Goal: Navigation & Orientation: Find specific page/section

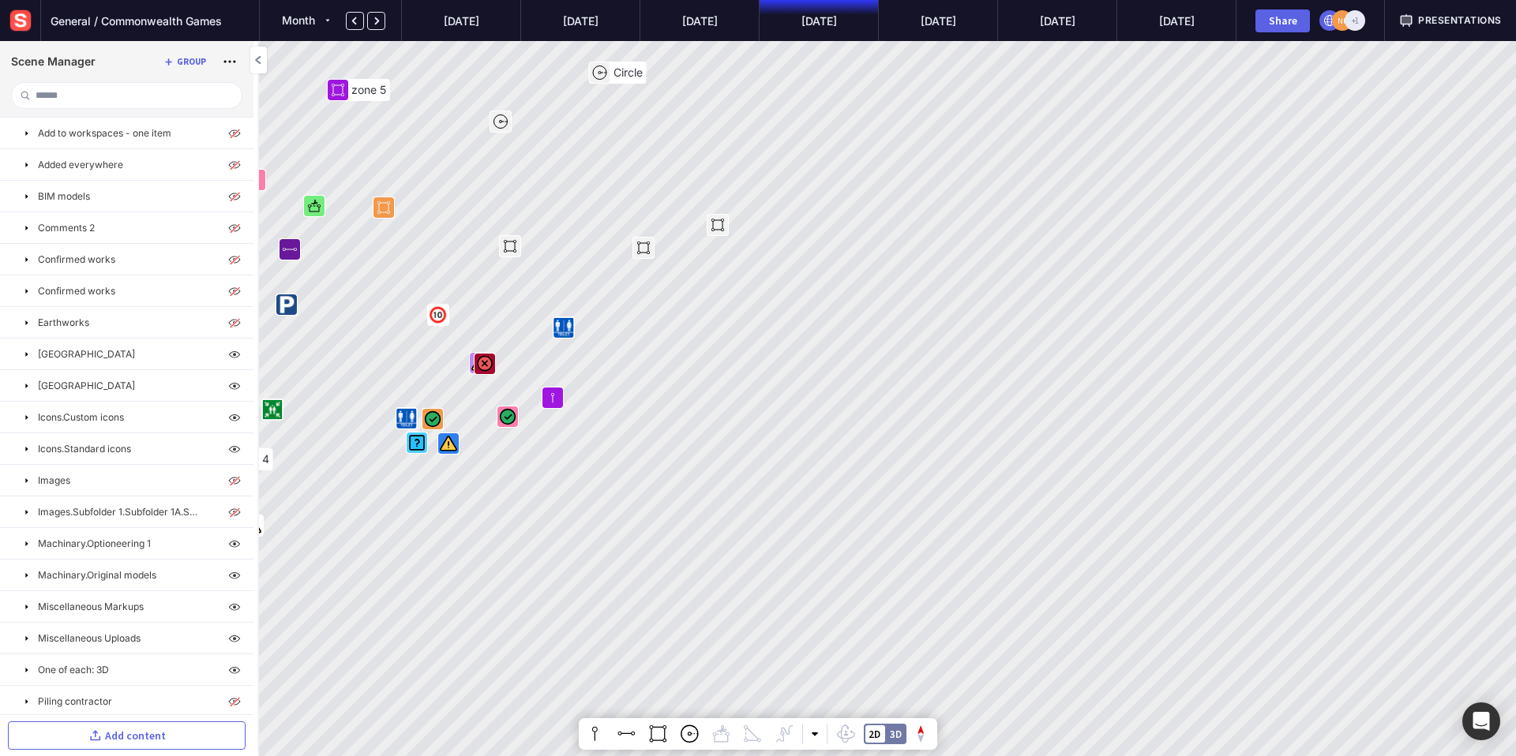
click at [1481, 24] on span "Presentations" at bounding box center [1460, 20] width 84 height 14
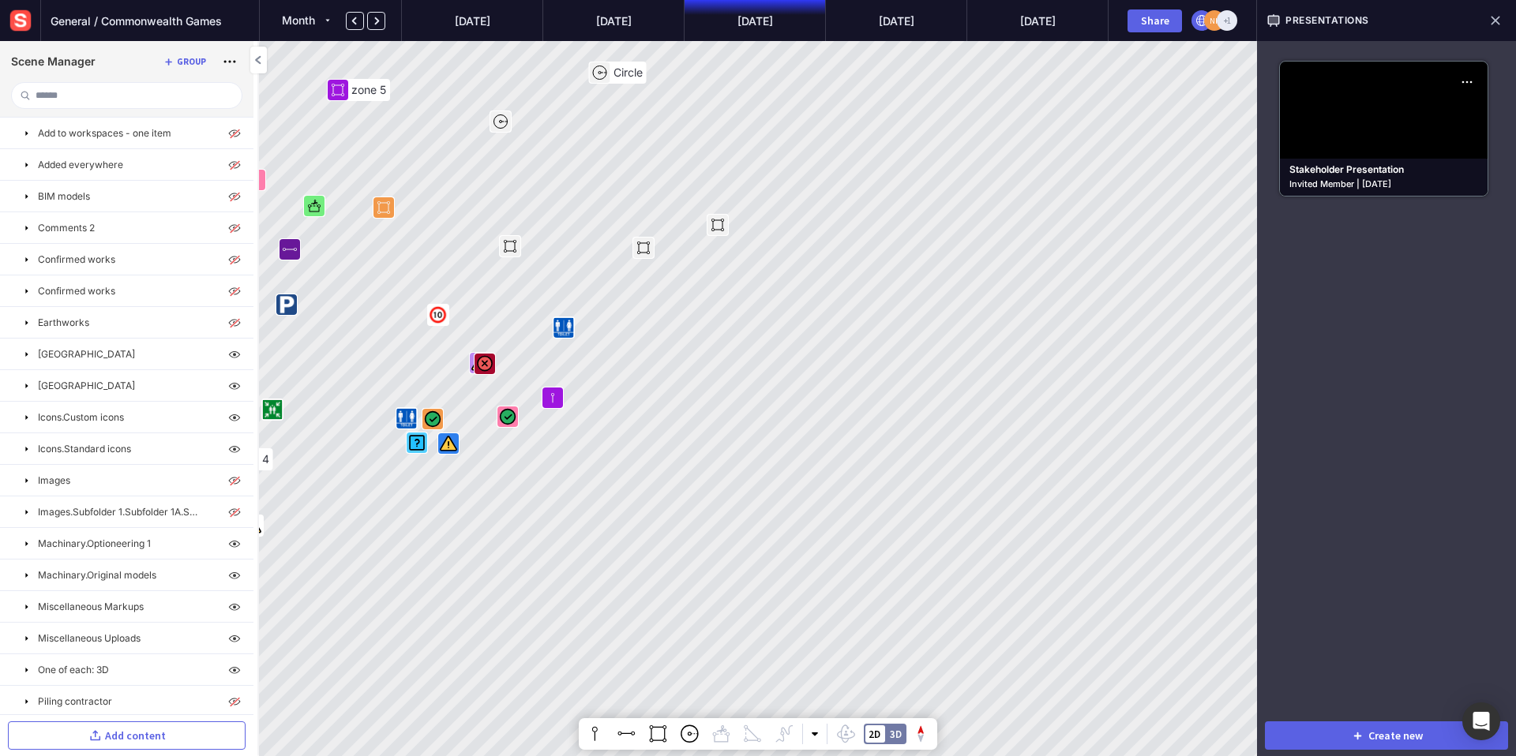
click at [1492, 21] on mapp-icon at bounding box center [1495, 20] width 22 height 22
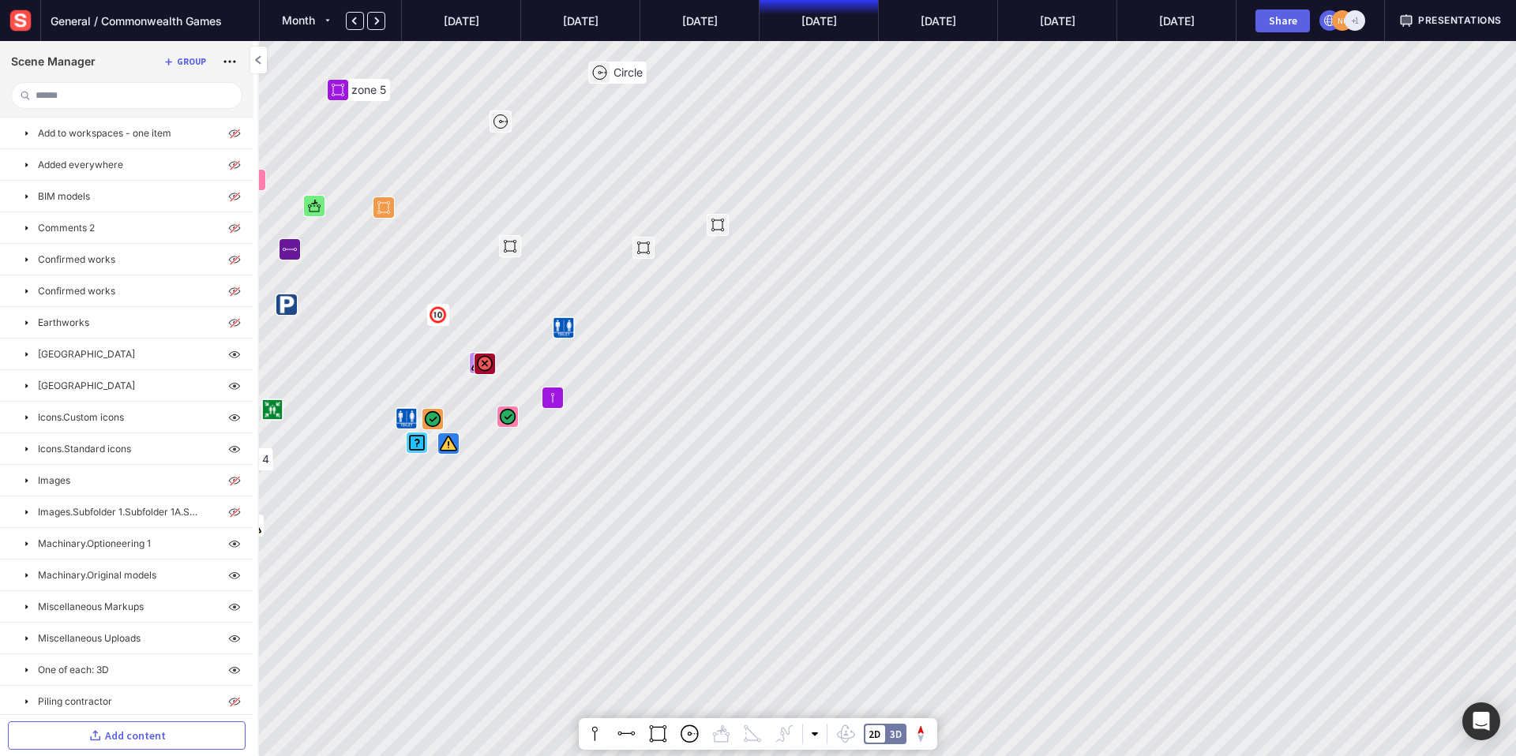
click at [1449, 21] on span "Presentations" at bounding box center [1460, 20] width 84 height 14
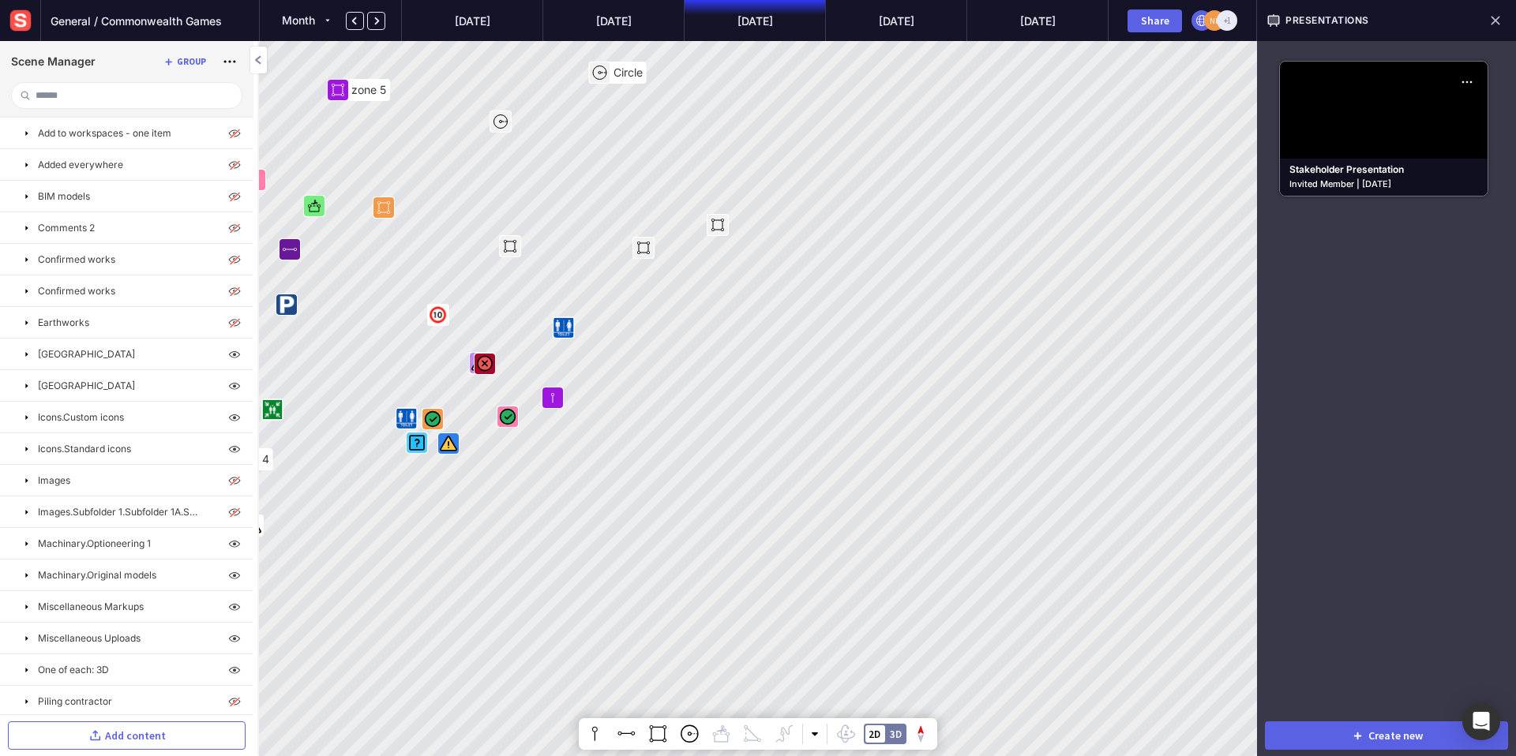
click at [1499, 21] on mapp-icon at bounding box center [1495, 20] width 22 height 22
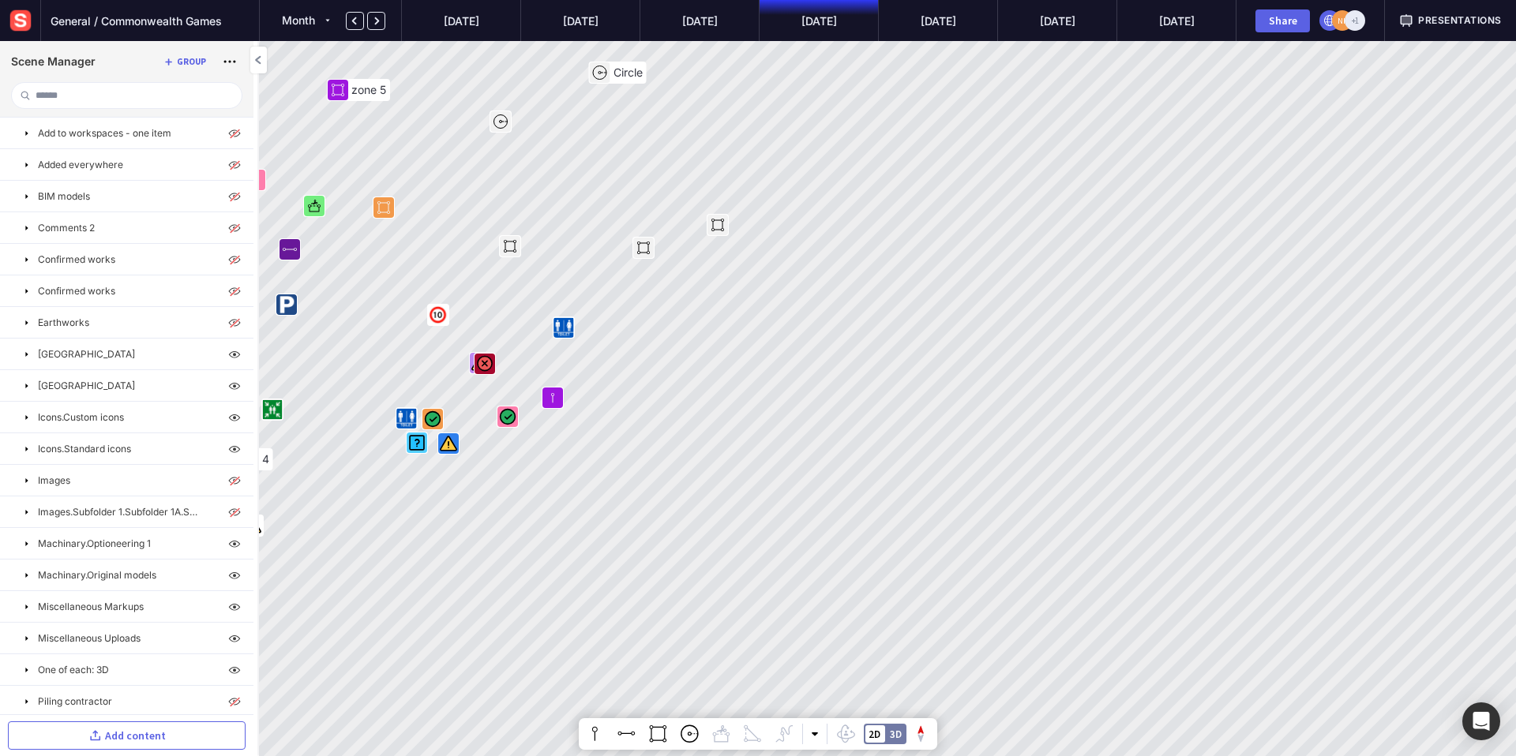
click at [1430, 24] on span "Presentations" at bounding box center [1460, 20] width 84 height 14
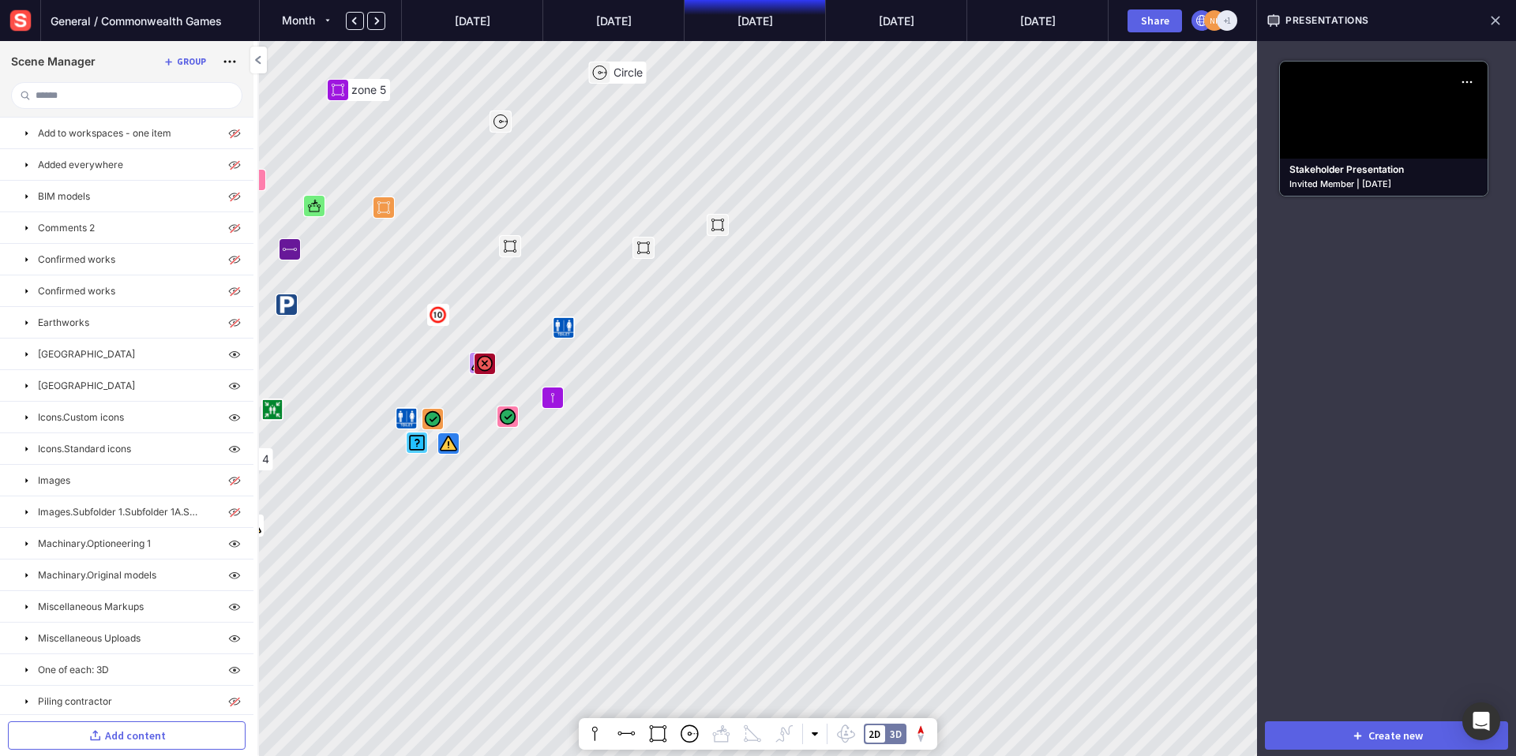
click at [1495, 25] on mapp-icon at bounding box center [1495, 20] width 22 height 22
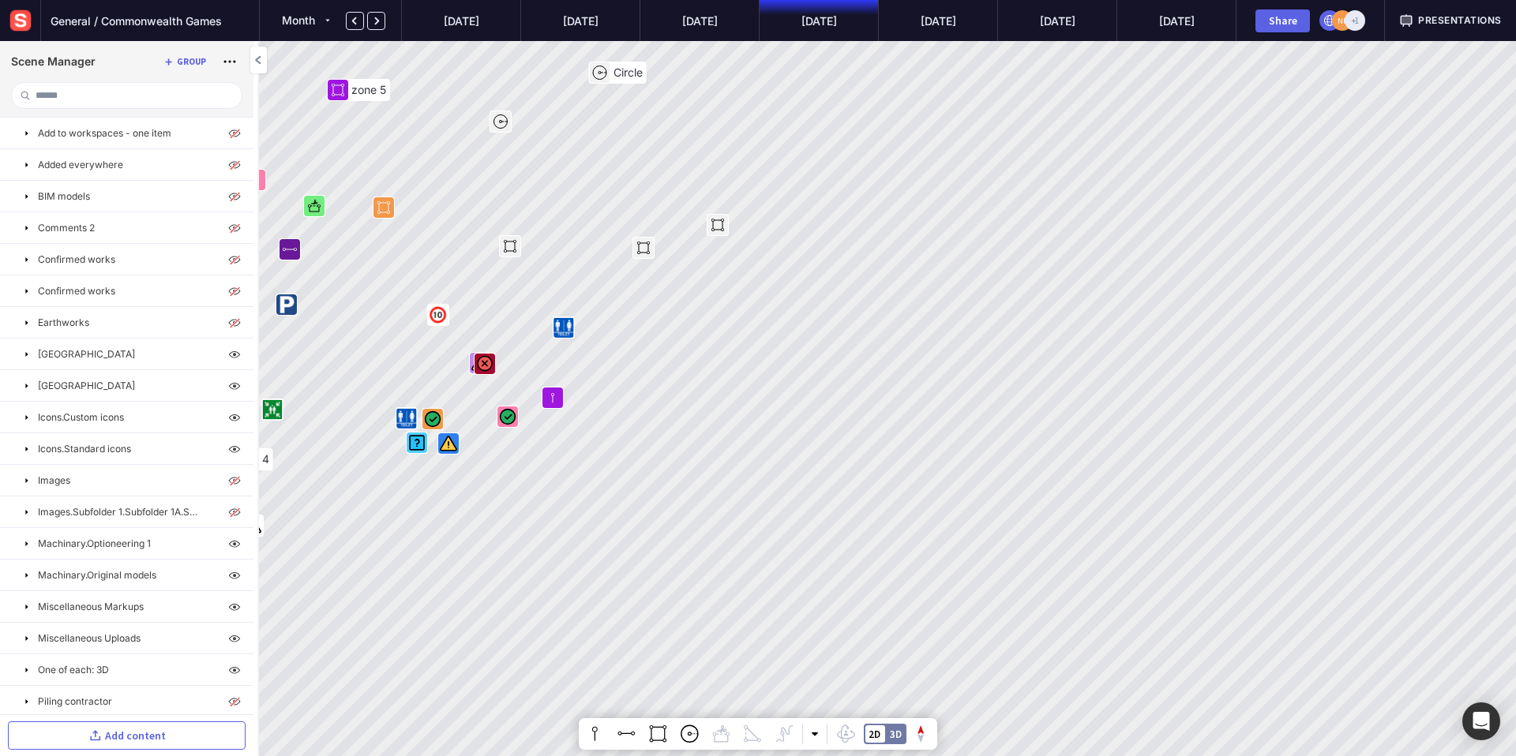
click at [1462, 21] on span "Presentations" at bounding box center [1460, 20] width 84 height 14
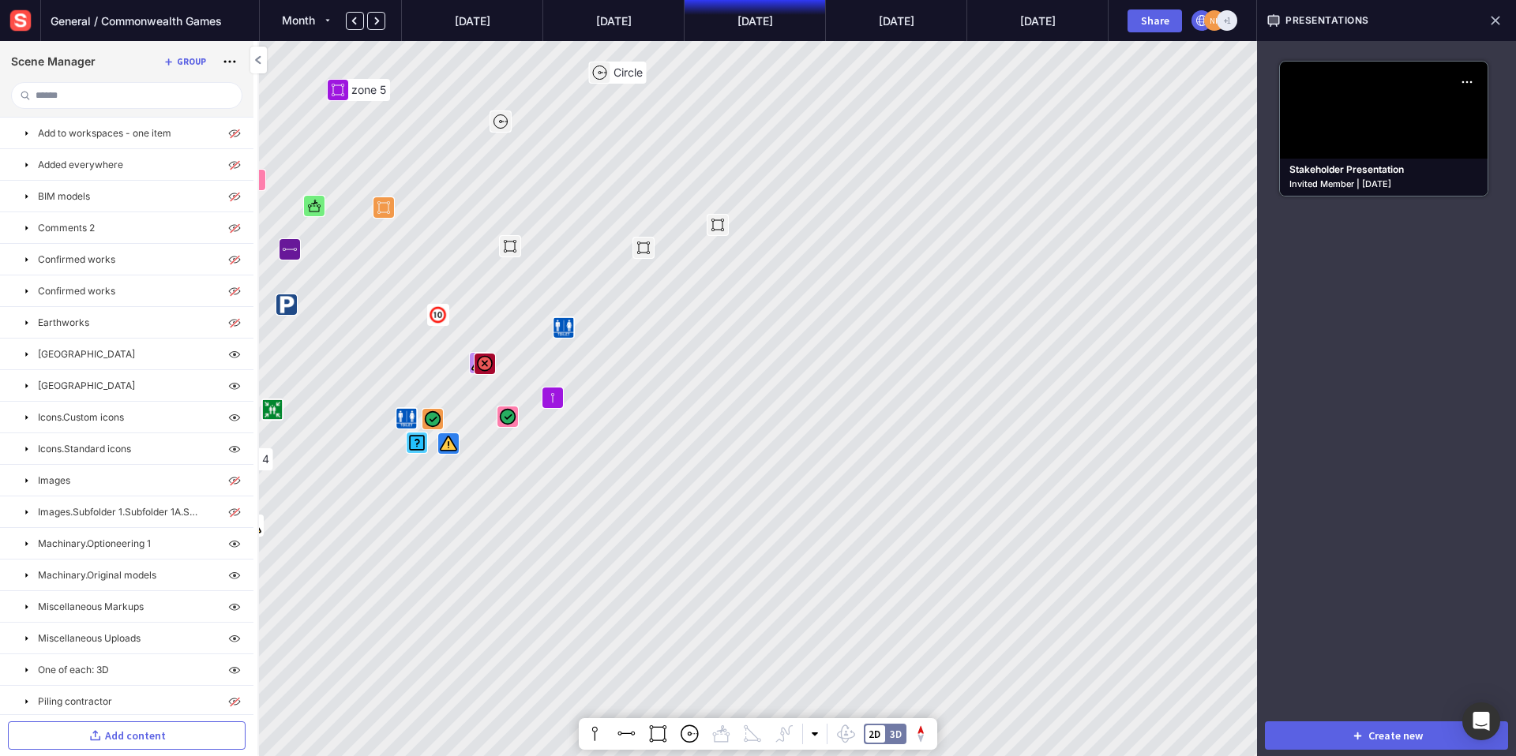
click at [1499, 22] on mapp-icon at bounding box center [1495, 20] width 22 height 22
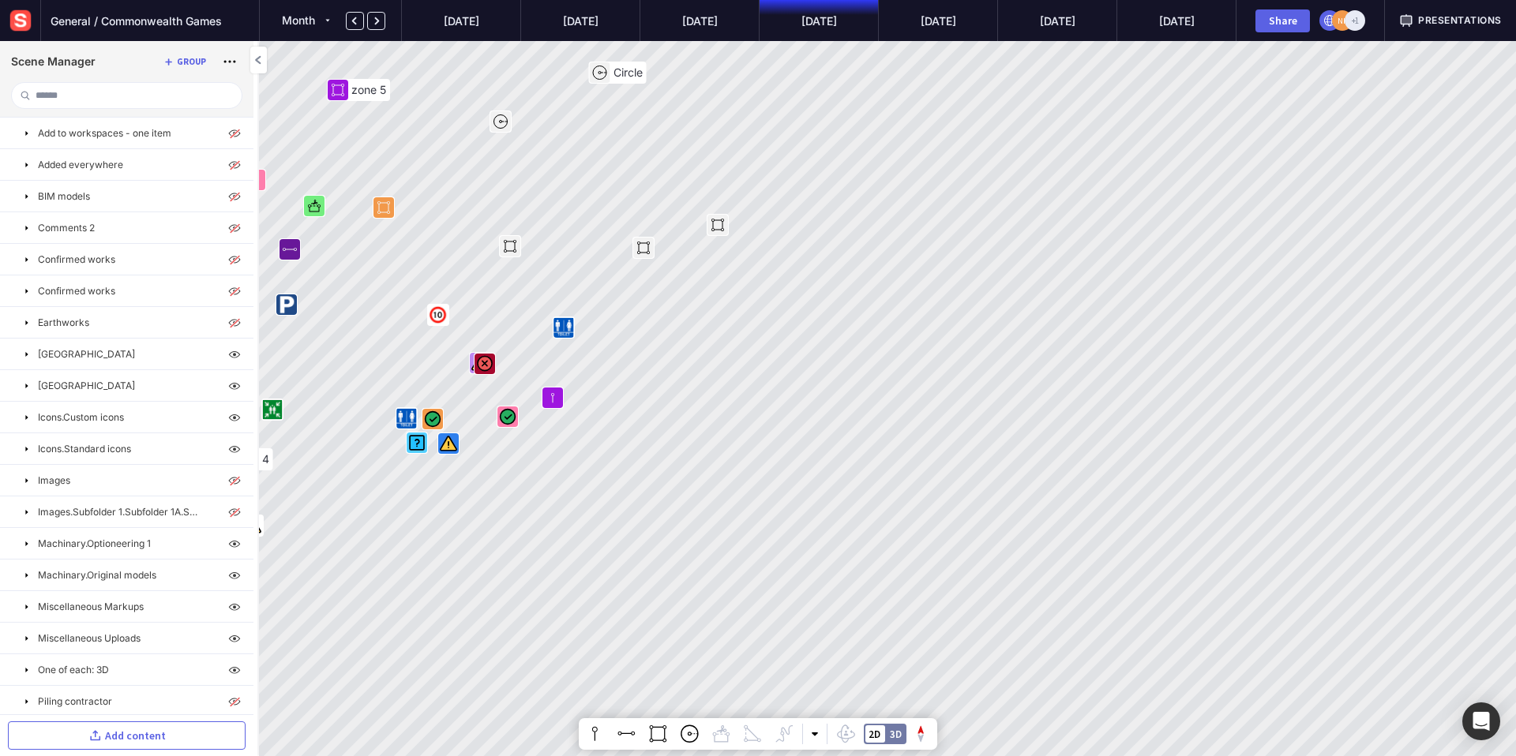
click at [1459, 20] on span "Presentations" at bounding box center [1460, 20] width 84 height 14
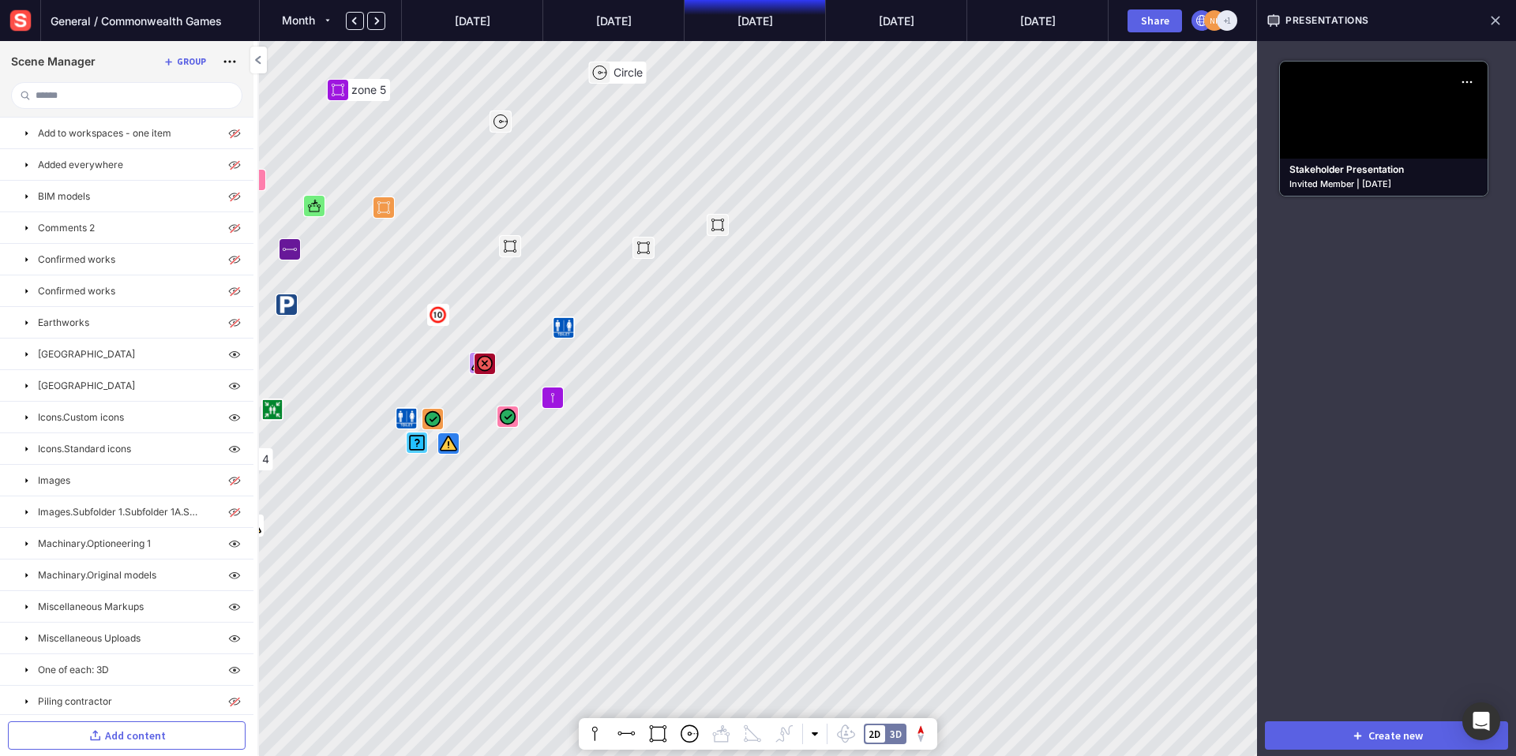
click at [1491, 20] on mapp-icon at bounding box center [1495, 20] width 22 height 22
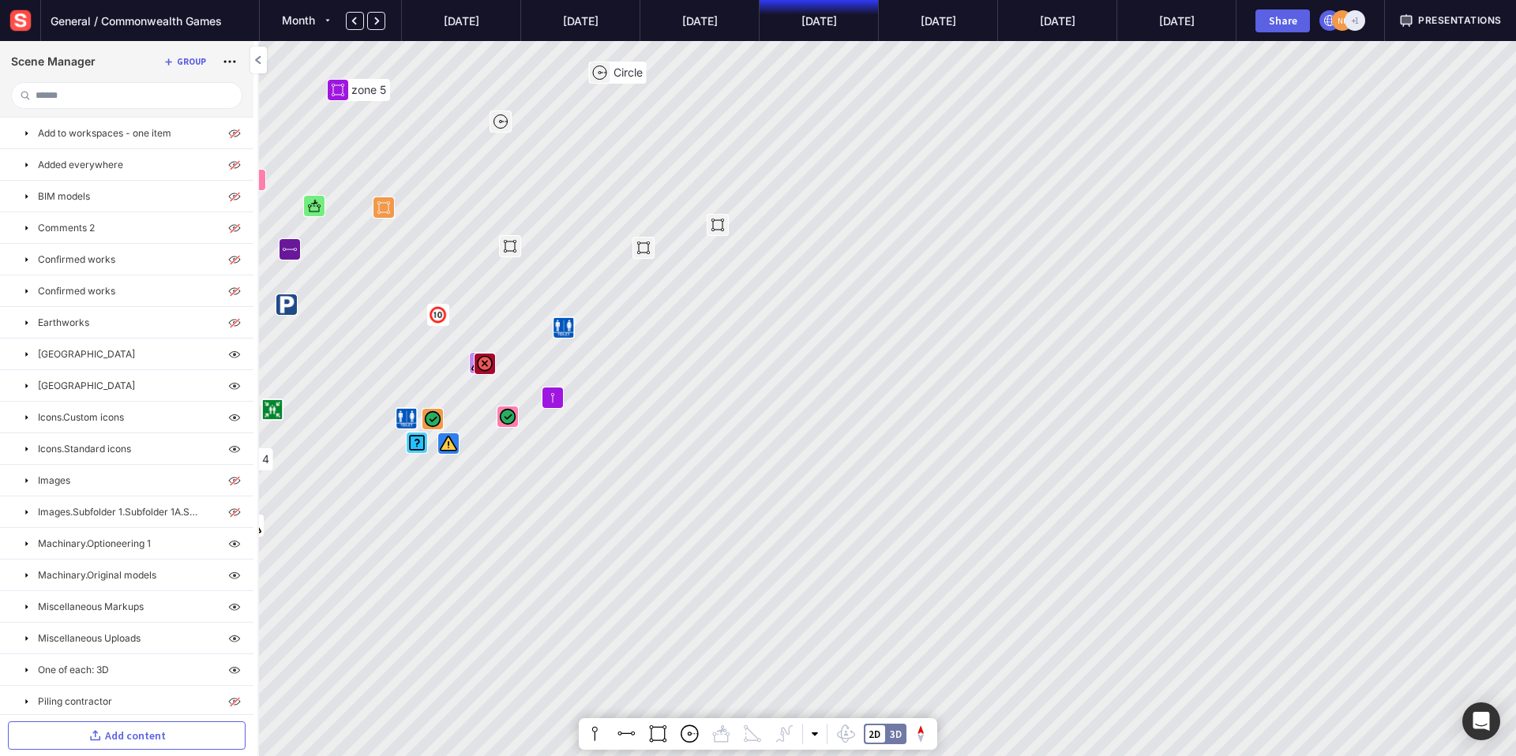
click at [1467, 22] on span "Presentations" at bounding box center [1460, 20] width 84 height 14
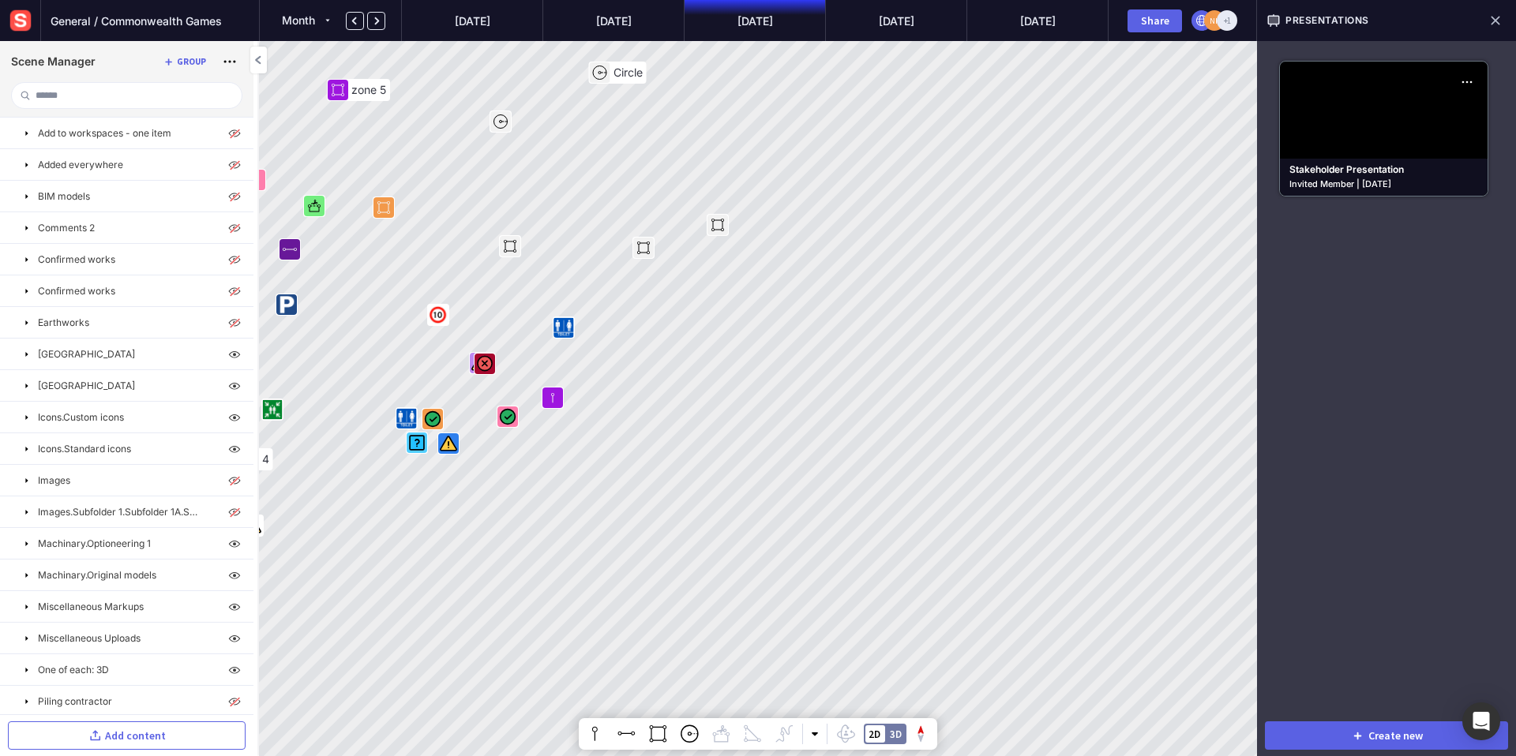
click at [1499, 19] on mapp-icon at bounding box center [1495, 20] width 22 height 22
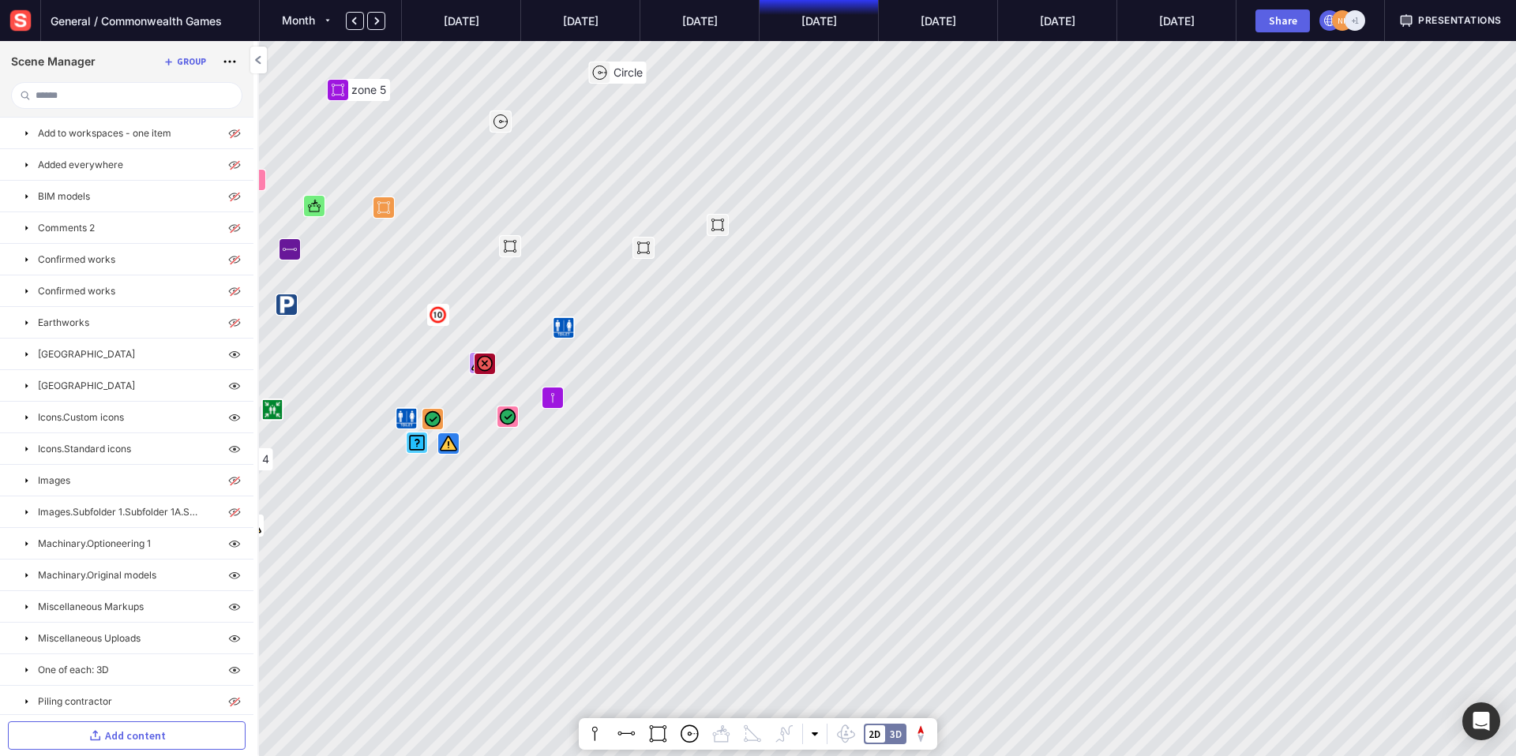
click at [1460, 20] on span "Presentations" at bounding box center [1460, 20] width 84 height 14
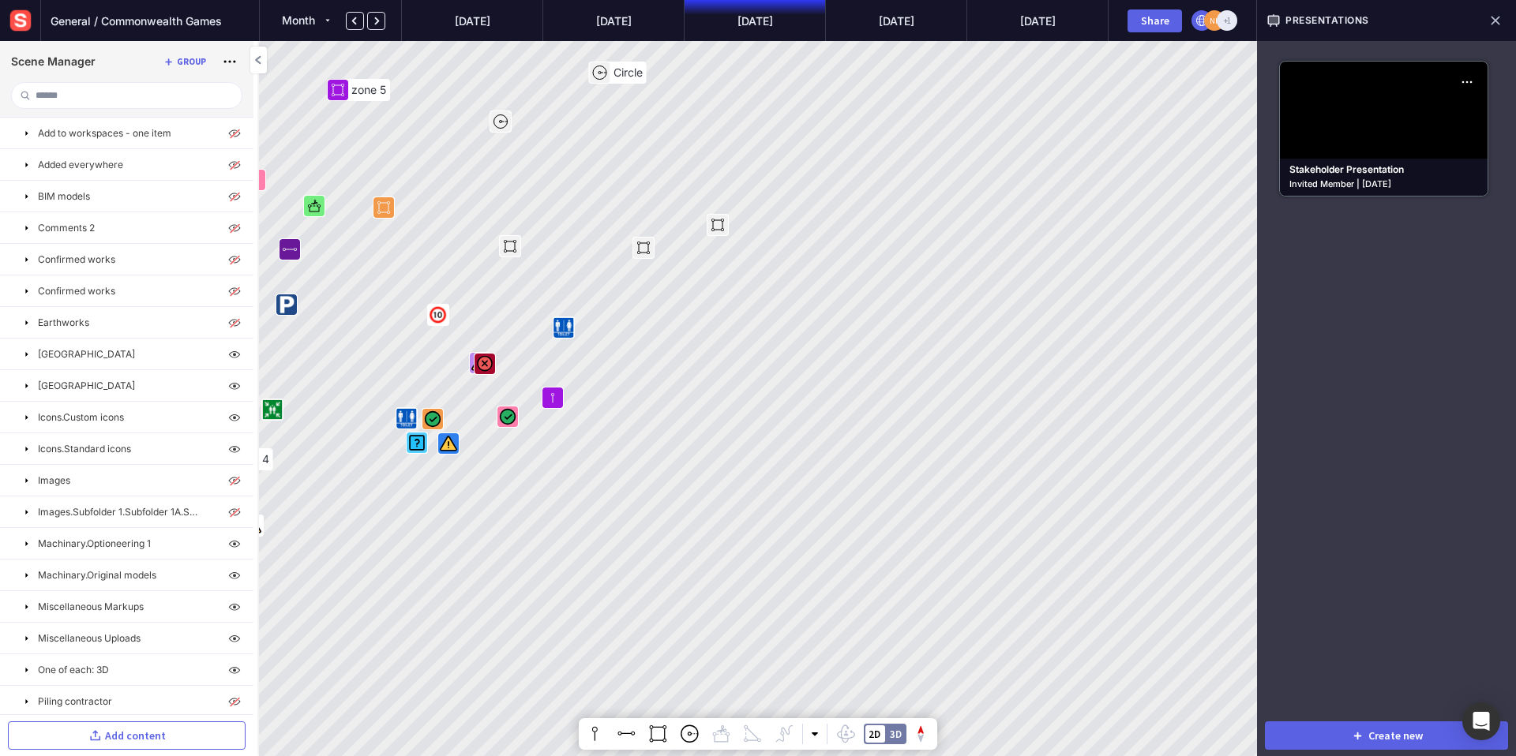
click at [1206, 24] on circle at bounding box center [1214, 20] width 21 height 21
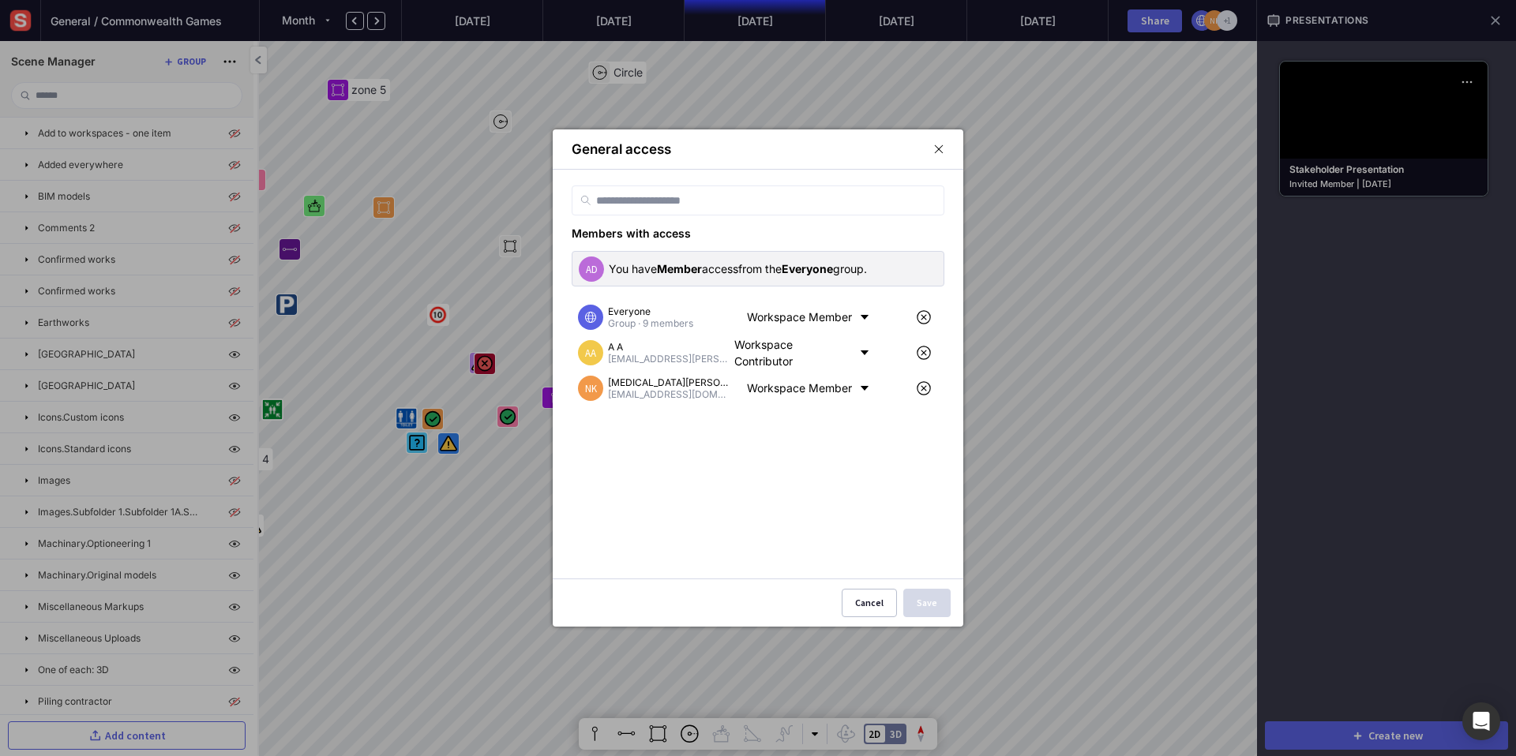
click at [941, 149] on mapp-icon at bounding box center [938, 149] width 11 height 14
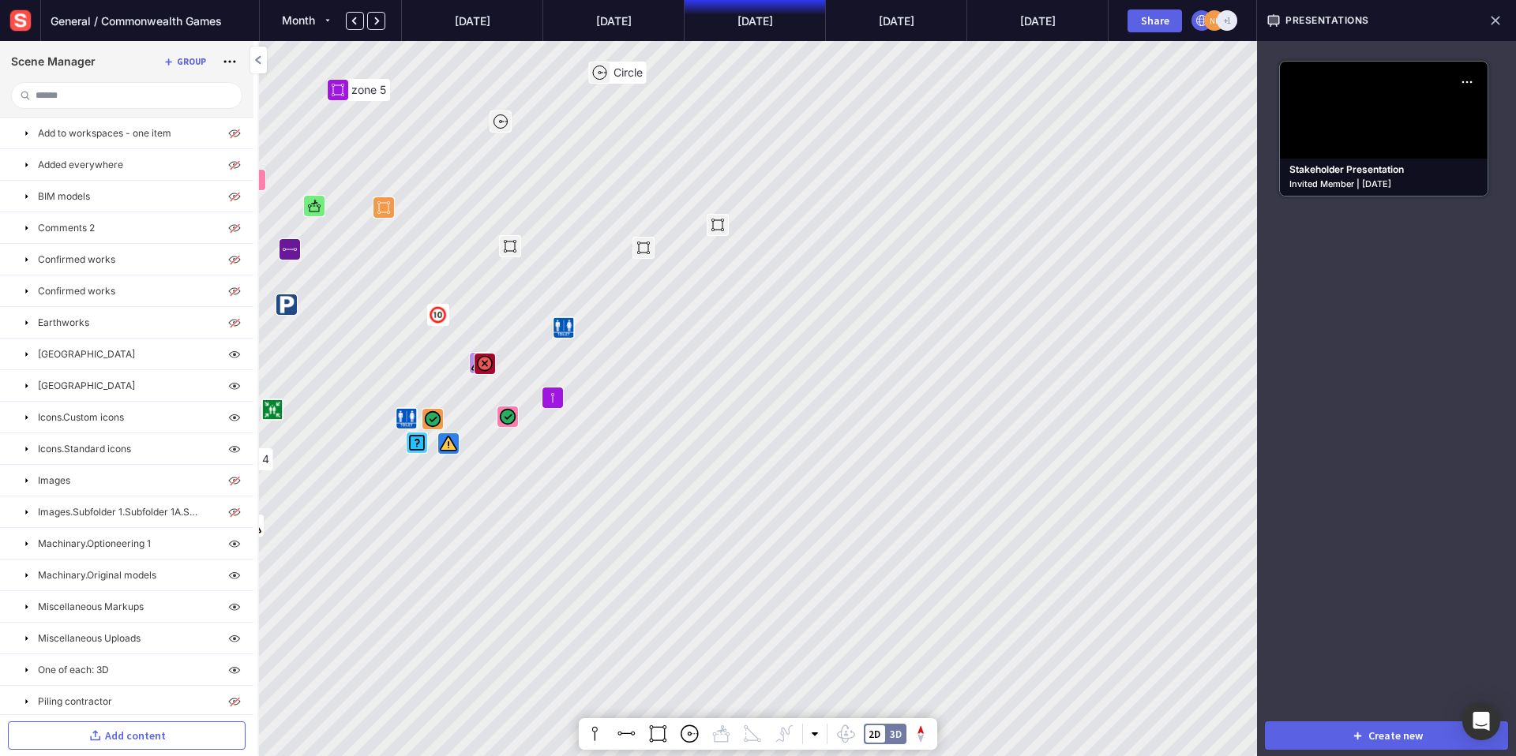
click at [1493, 21] on mapp-icon at bounding box center [1495, 20] width 22 height 22
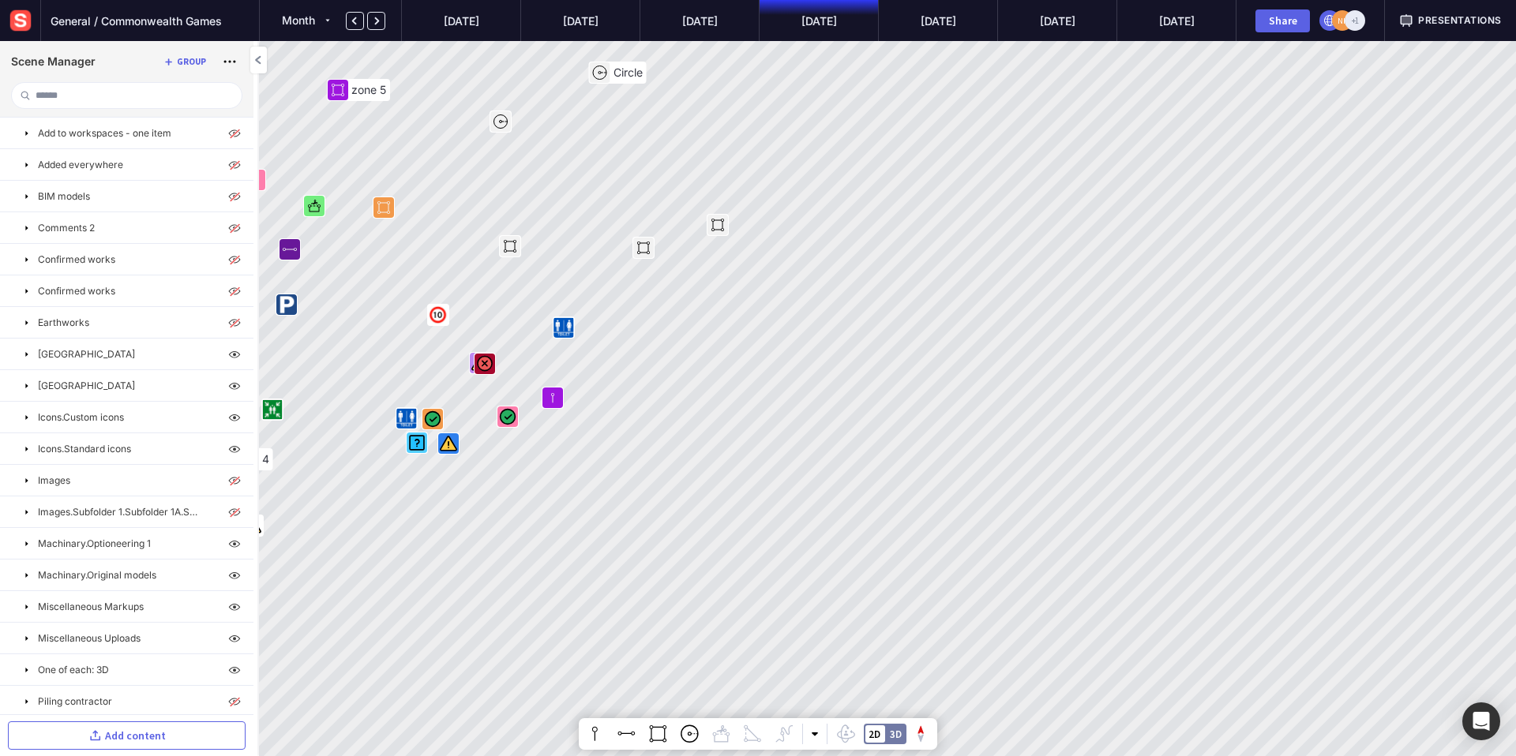
click at [1470, 30] on div "Presentations" at bounding box center [1450, 20] width 131 height 41
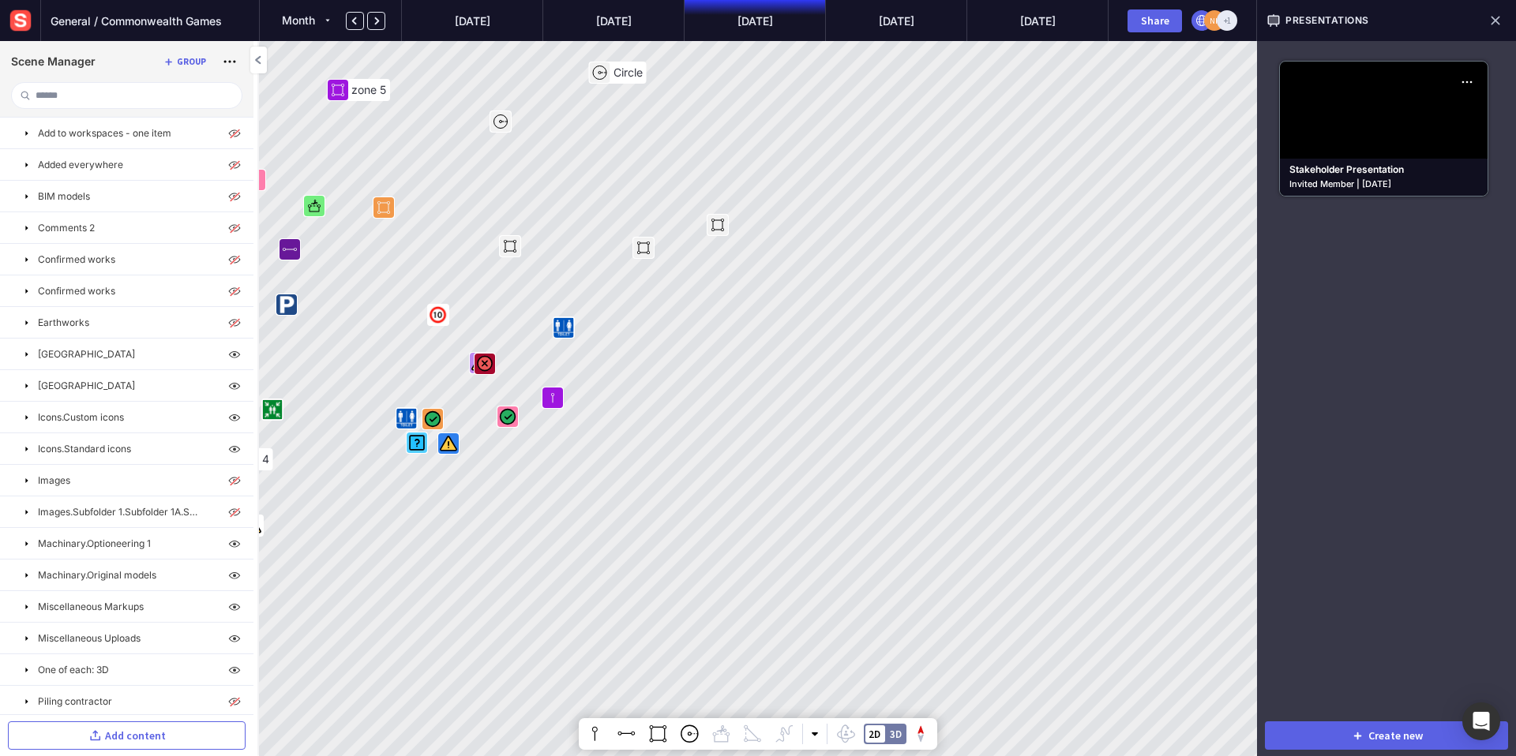
click at [1495, 21] on mapp-icon at bounding box center [1495, 20] width 22 height 22
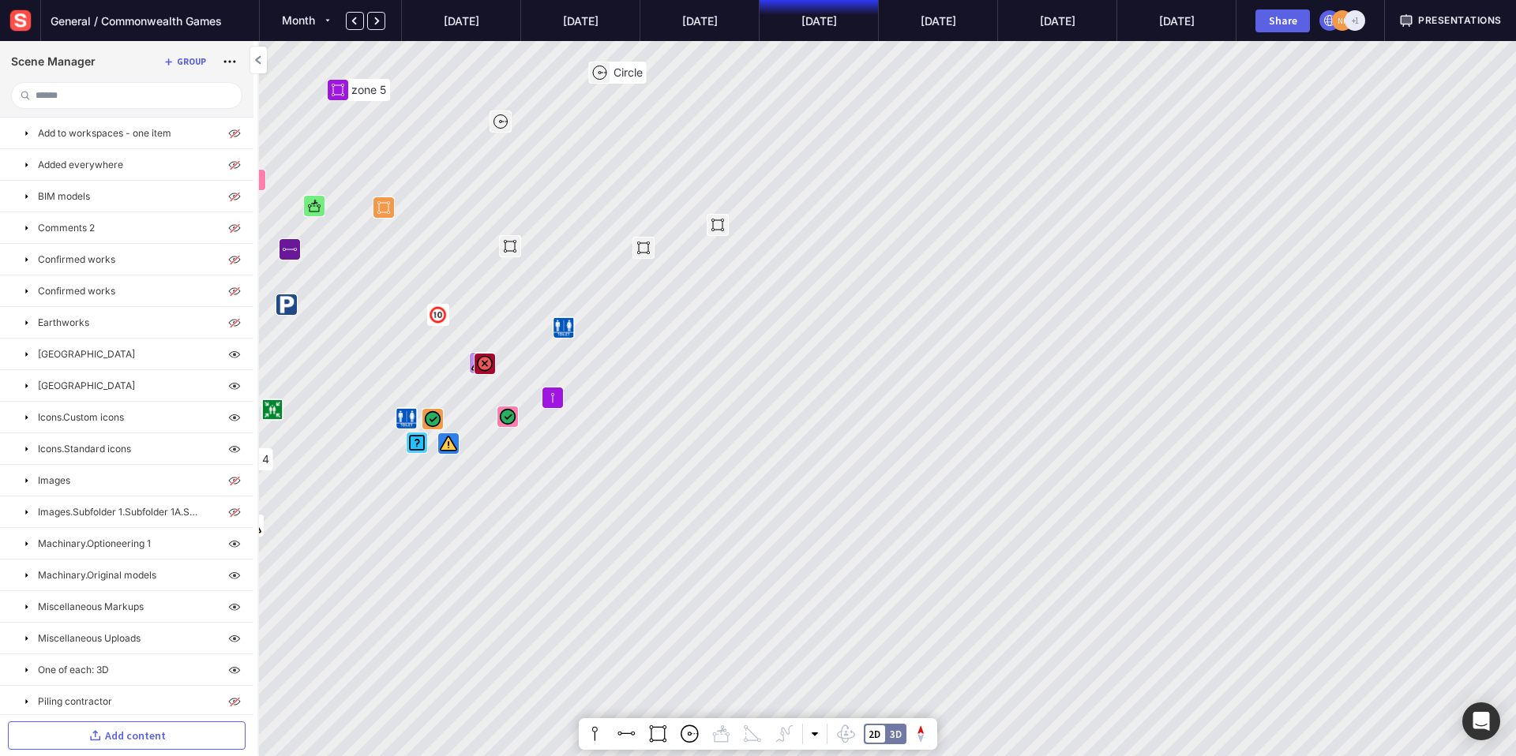
click at [1442, 21] on span "Presentations" at bounding box center [1460, 20] width 84 height 14
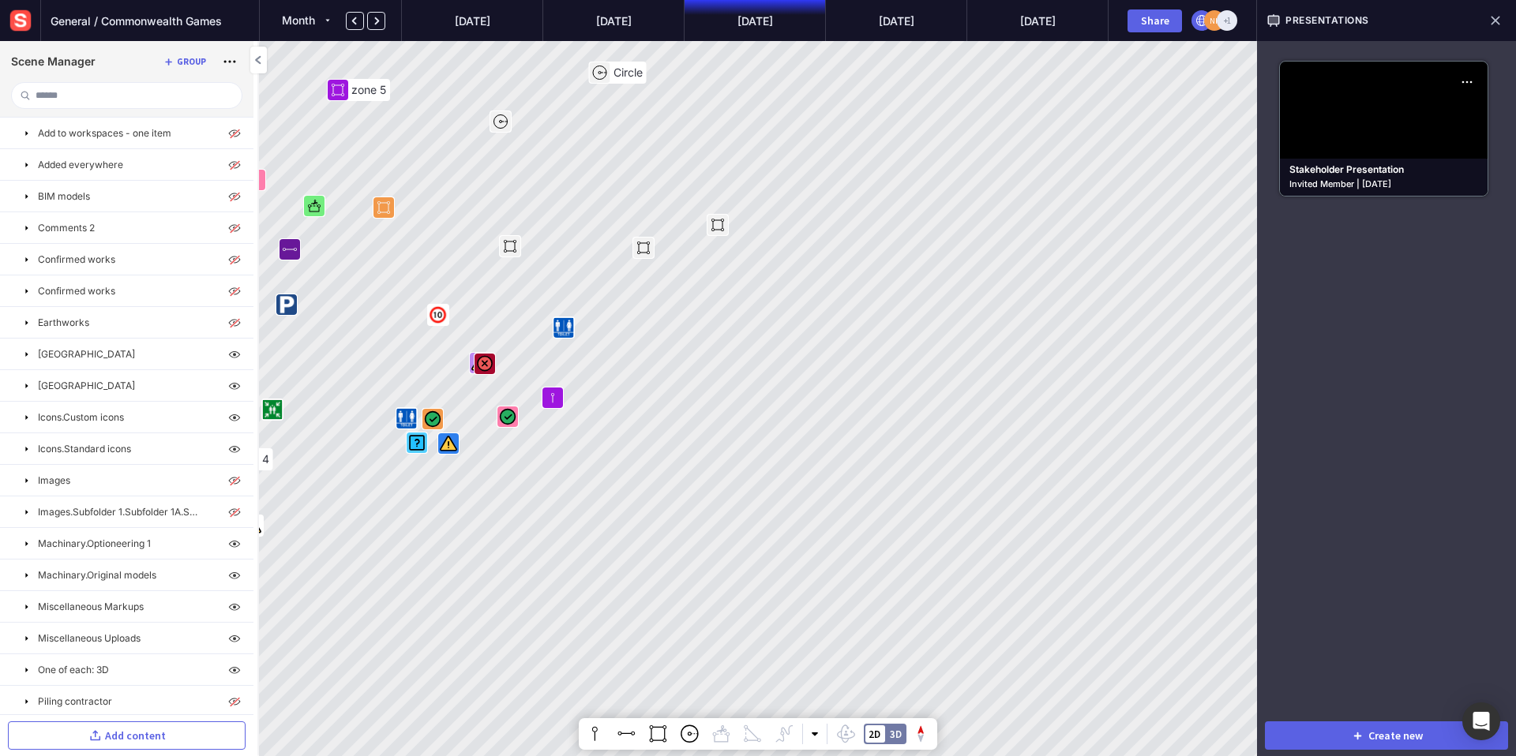
click at [1502, 19] on mapp-icon at bounding box center [1495, 20] width 22 height 22
